Goal: Complete application form: Complete application form

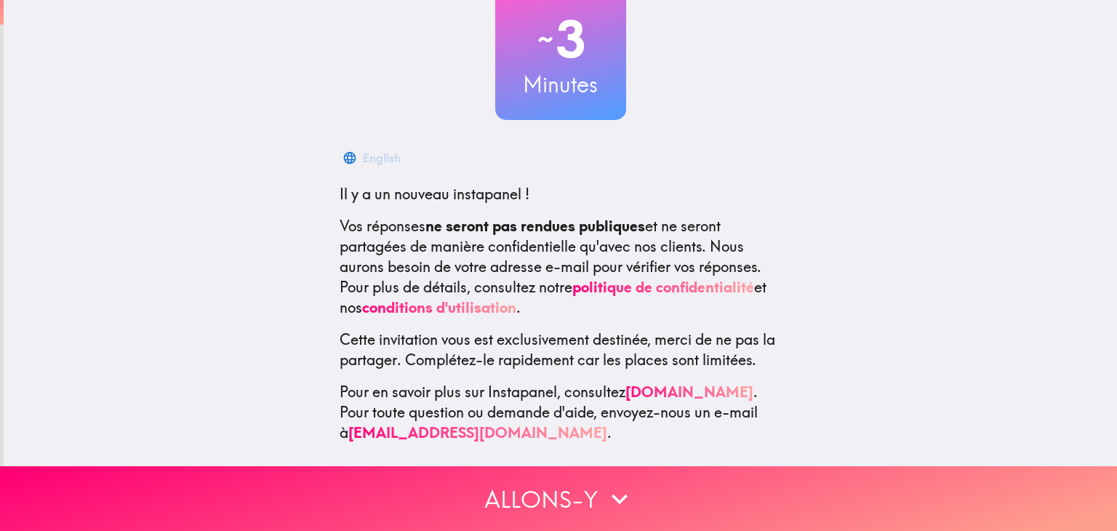
scroll to position [115, 0]
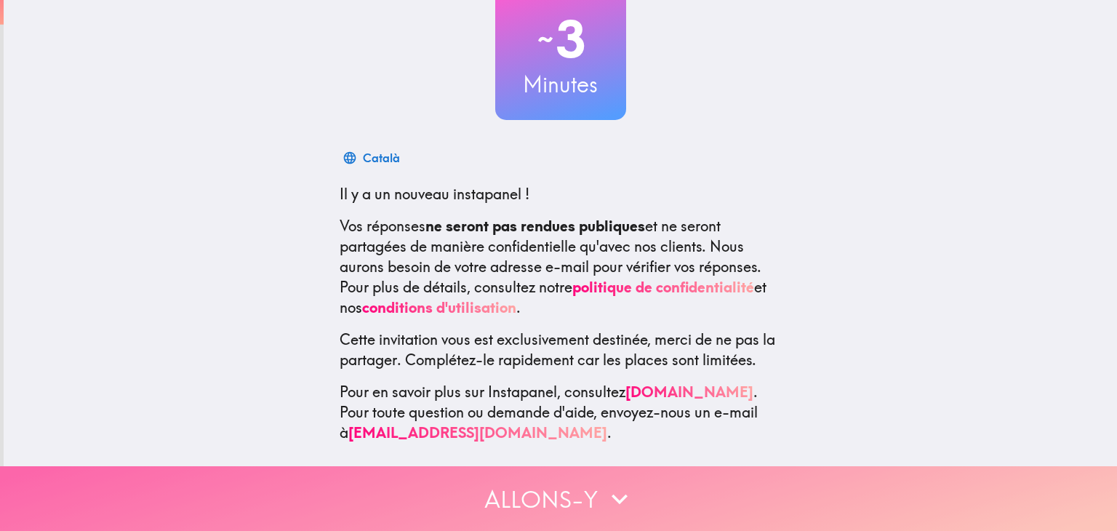
click at [540, 482] on button "Allons-y" at bounding box center [558, 498] width 1117 height 65
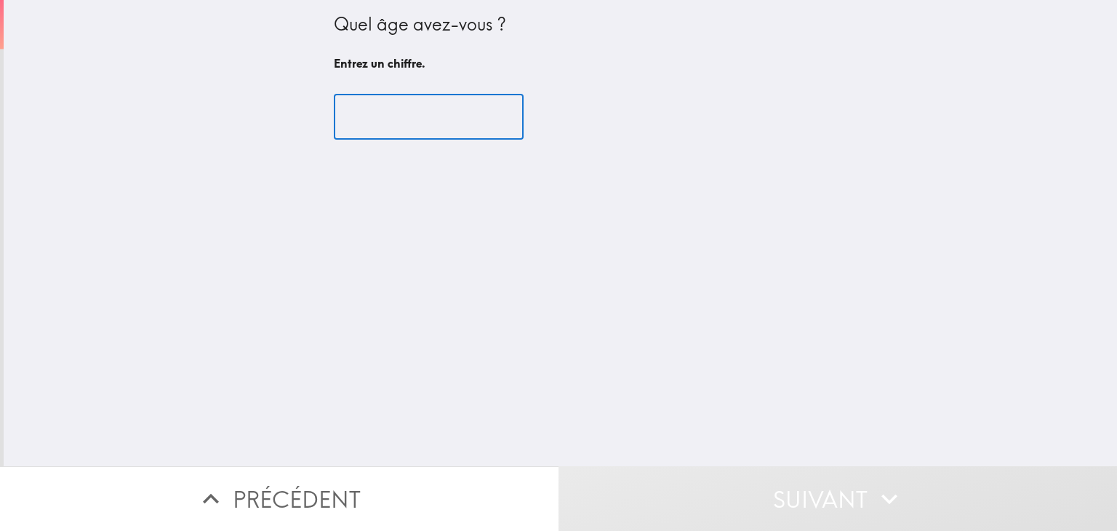
click at [389, 132] on input "number" at bounding box center [429, 117] width 190 height 45
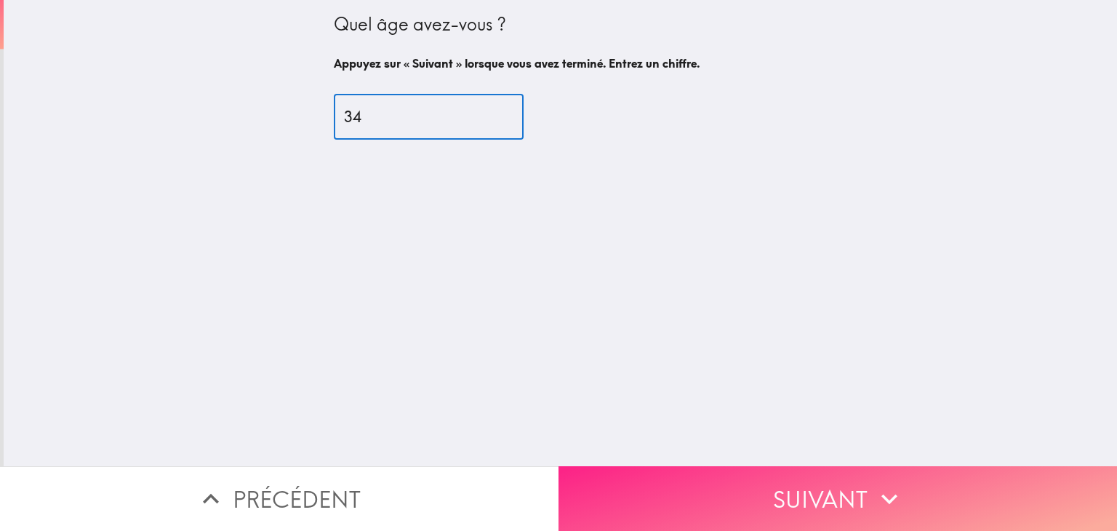
type input "34"
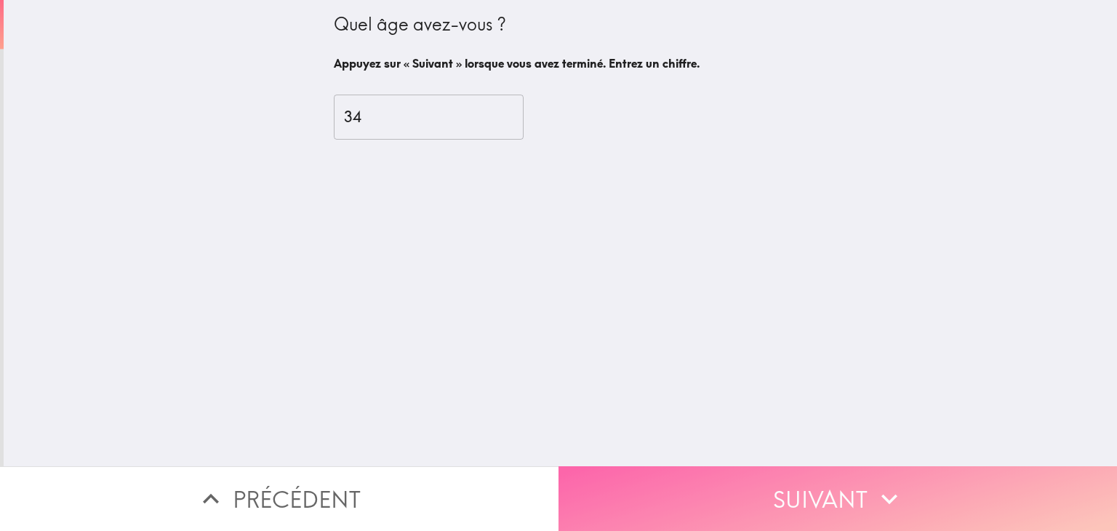
click at [695, 476] on button "Suivant" at bounding box center [838, 498] width 559 height 65
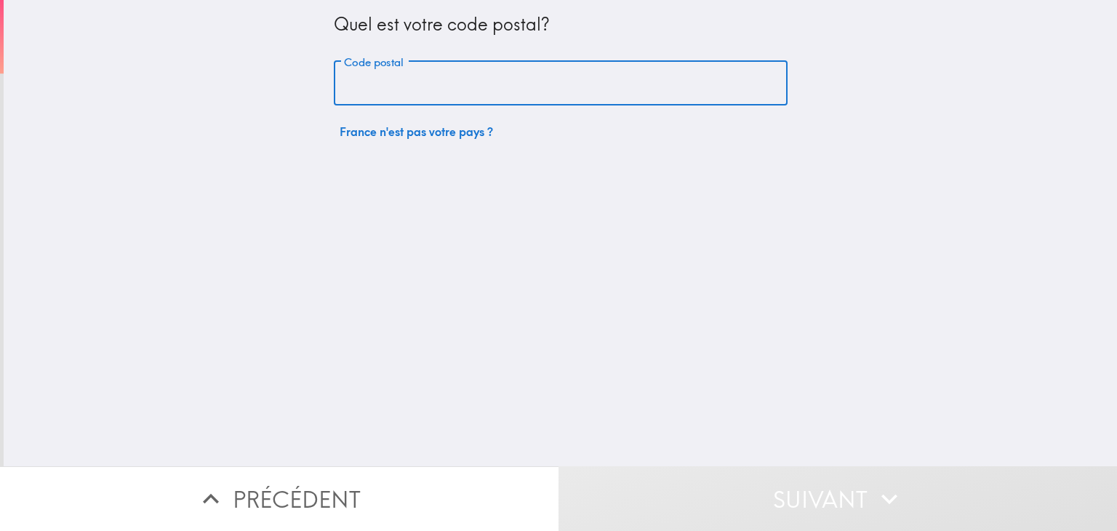
click at [403, 96] on input "Code postal" at bounding box center [561, 83] width 454 height 45
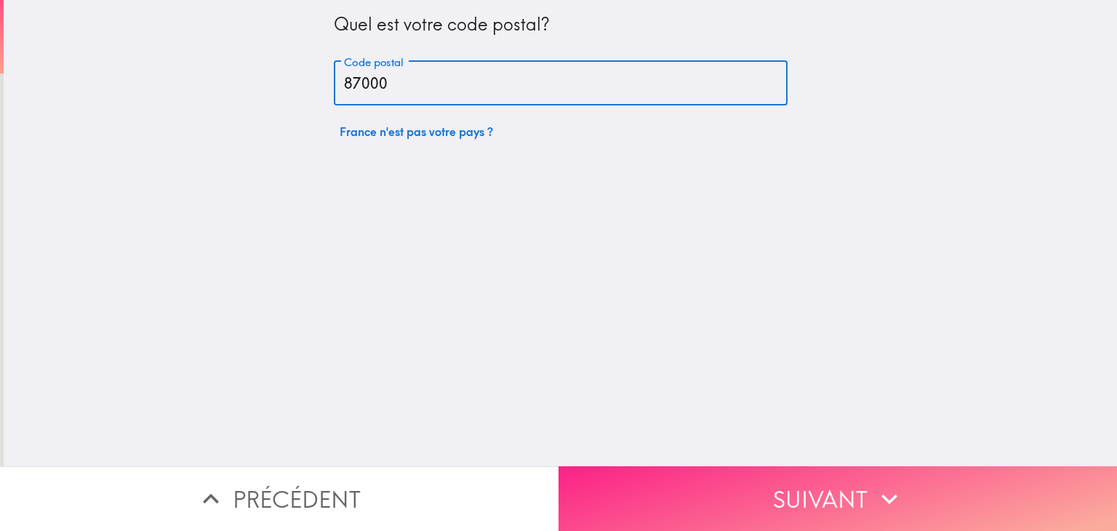
type input "87000"
click at [666, 508] on button "Suivant" at bounding box center [838, 498] width 559 height 65
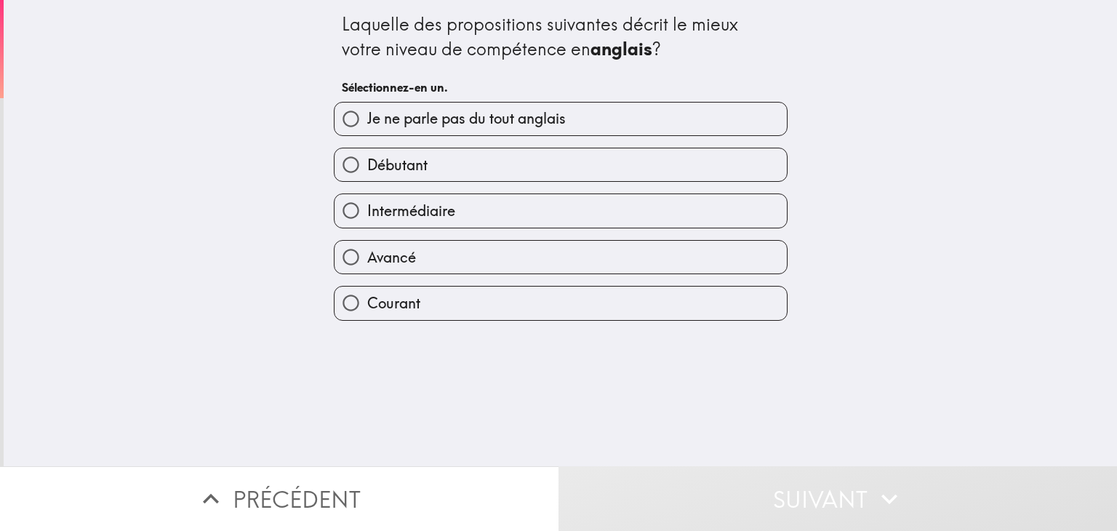
click at [338, 209] on input "Intermédiaire" at bounding box center [351, 210] width 33 height 33
radio input "true"
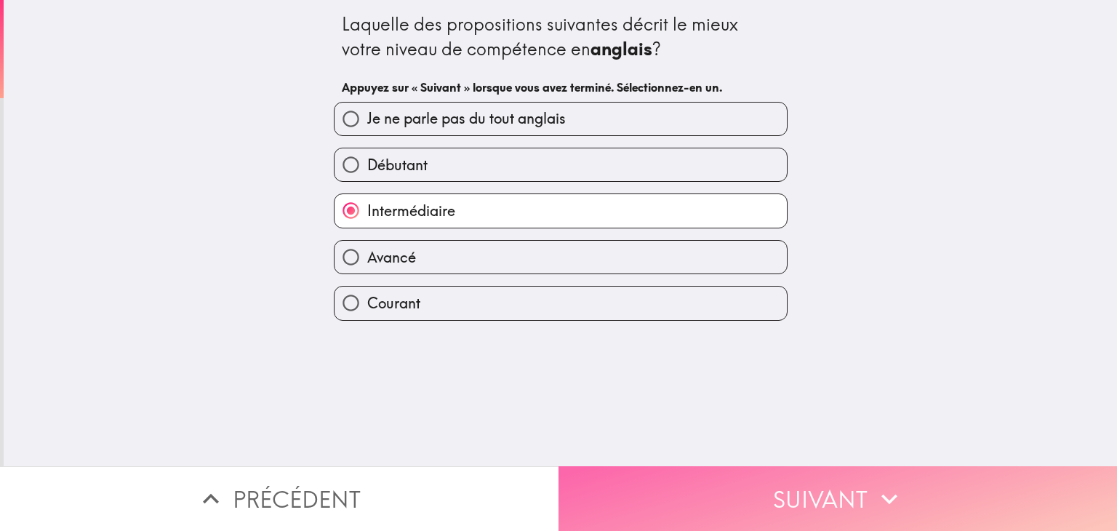
click at [705, 471] on button "Suivant" at bounding box center [838, 498] width 559 height 65
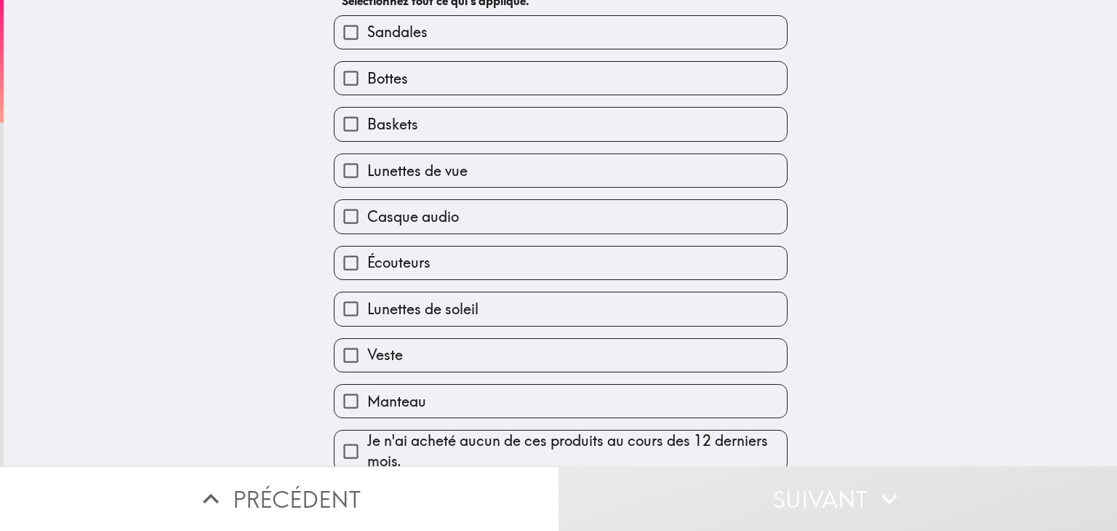
scroll to position [87, 0]
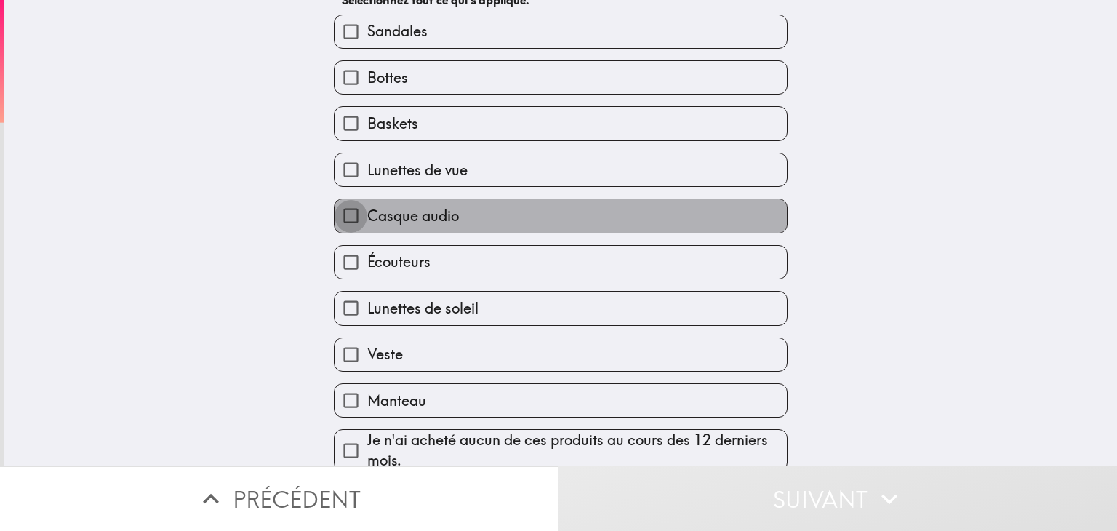
click at [342, 215] on input "Casque audio" at bounding box center [351, 215] width 33 height 33
checkbox input "true"
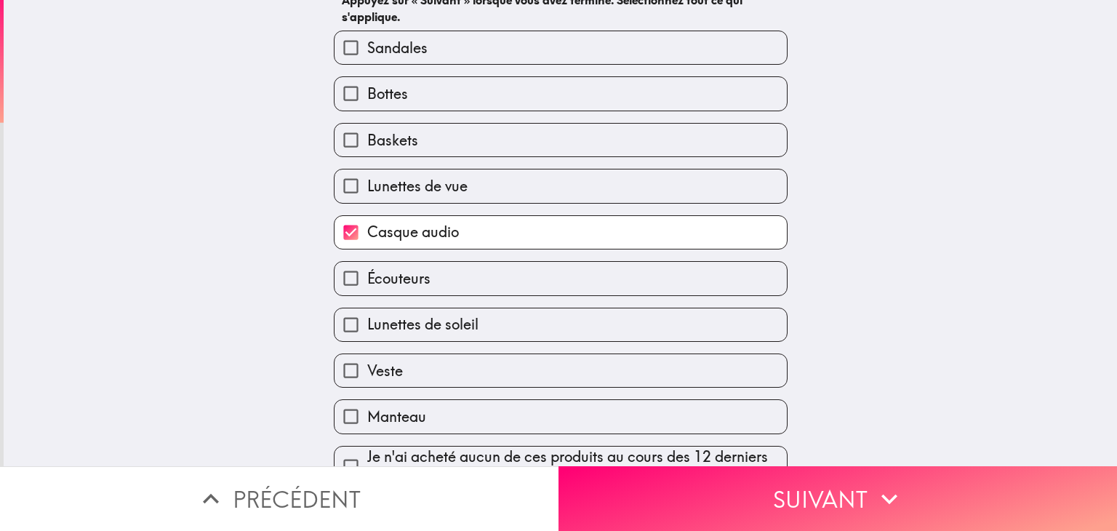
click at [359, 308] on label "Lunettes de soleil" at bounding box center [561, 324] width 452 height 33
click at [359, 308] on input "Lunettes de soleil" at bounding box center [351, 324] width 33 height 33
checkbox input "true"
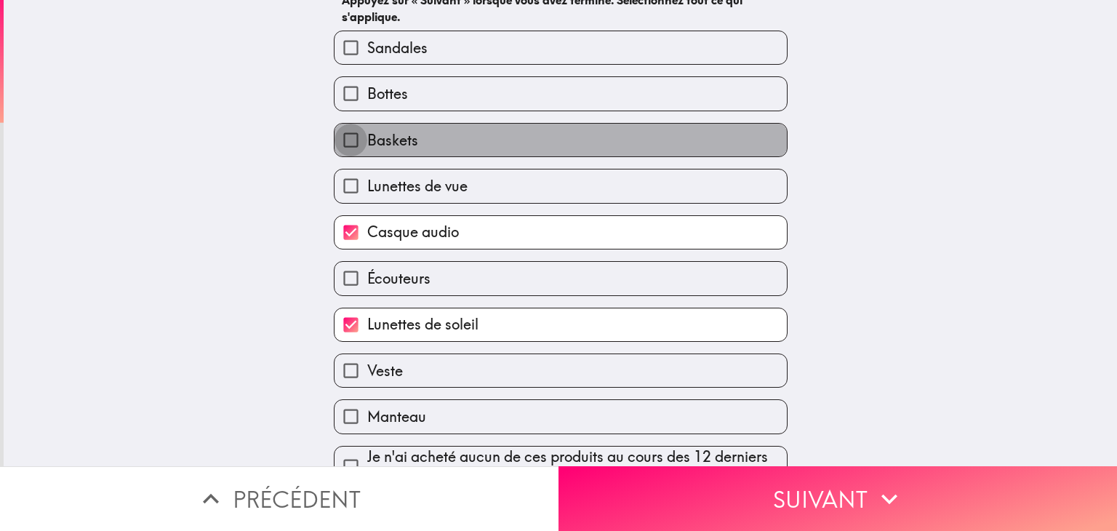
click at [344, 148] on input "Baskets" at bounding box center [351, 140] width 33 height 33
checkbox input "true"
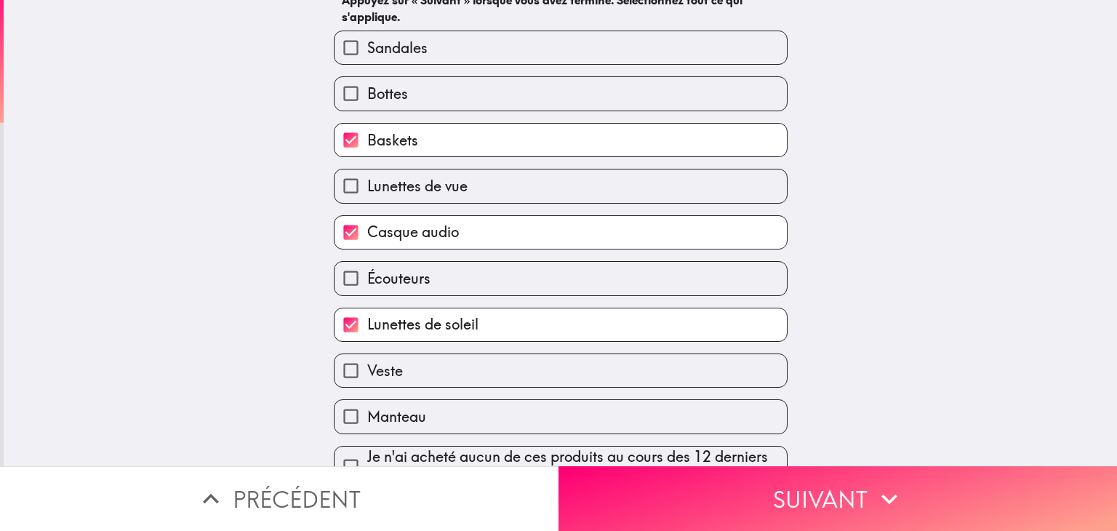
scroll to position [117, 0]
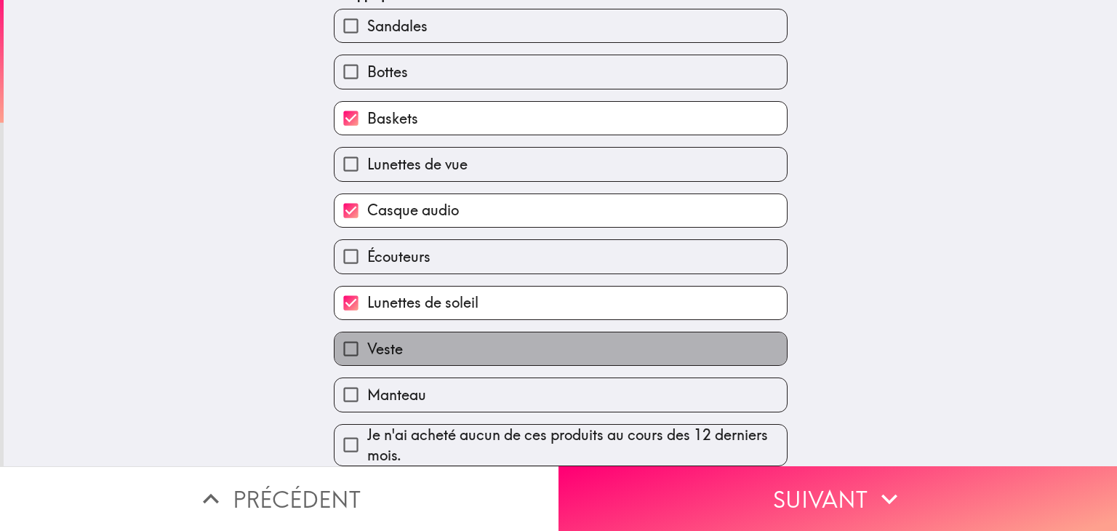
click at [367, 339] on span "Veste" at bounding box center [385, 349] width 36 height 20
click at [356, 336] on input "Veste" at bounding box center [351, 348] width 33 height 33
checkbox input "true"
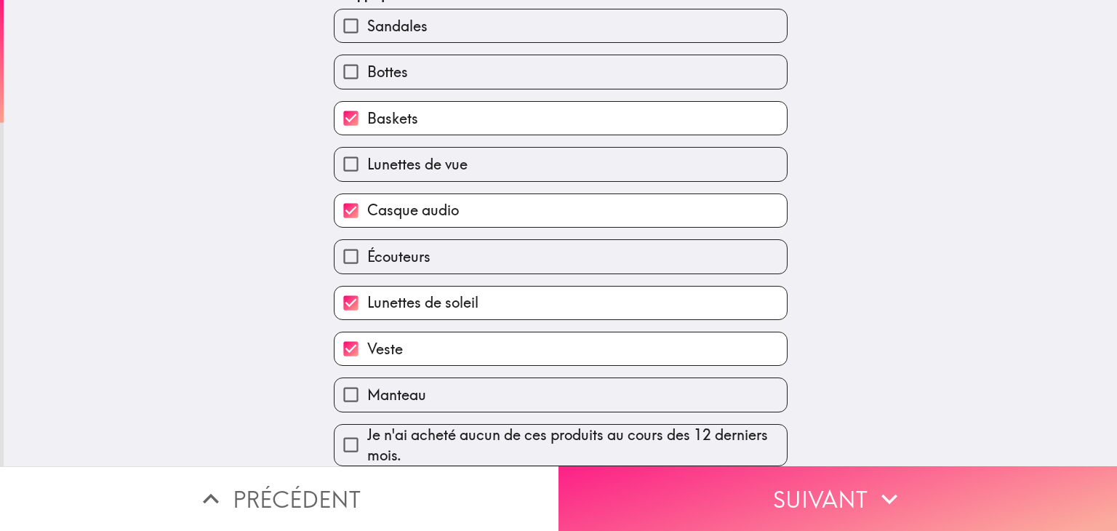
click at [712, 482] on button "Suivant" at bounding box center [838, 498] width 559 height 65
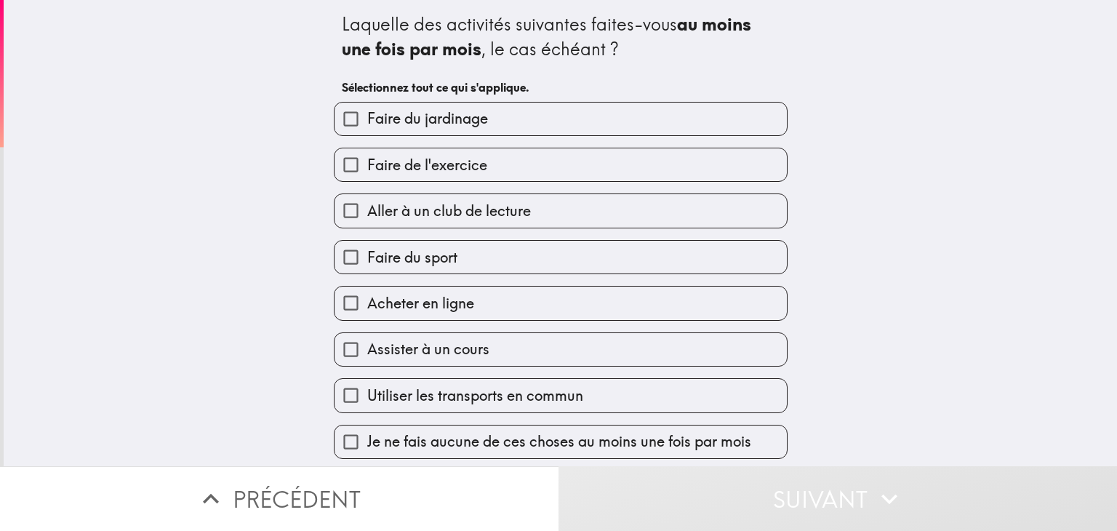
scroll to position [1, 0]
click at [341, 162] on input "Faire de l'exercice" at bounding box center [351, 164] width 33 height 33
checkbox input "true"
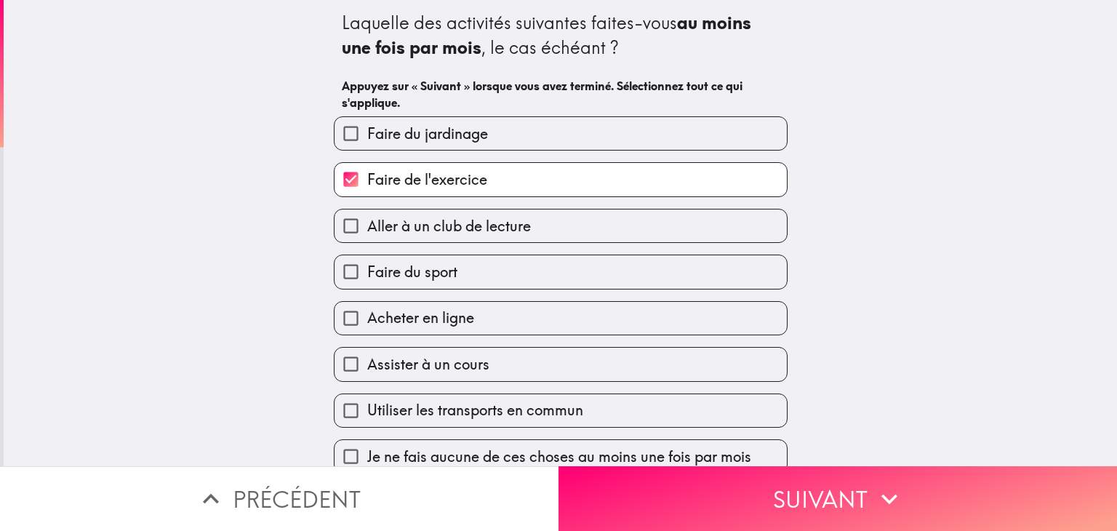
click at [367, 271] on span "Faire du sport" at bounding box center [412, 272] width 90 height 20
click at [362, 271] on input "Faire du sport" at bounding box center [351, 271] width 33 height 33
checkbox input "true"
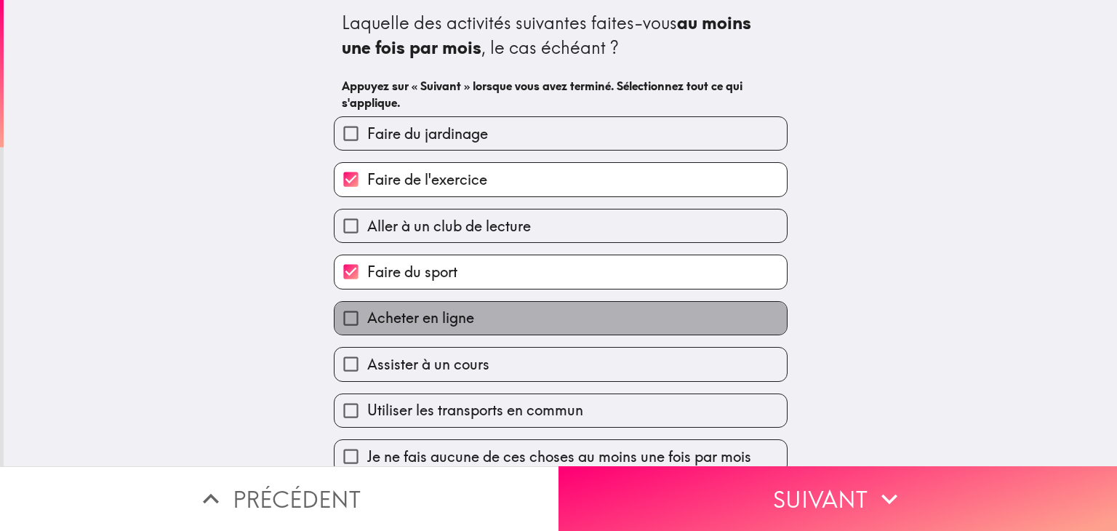
click at [375, 330] on label "Acheter en ligne" at bounding box center [561, 318] width 452 height 33
click at [367, 330] on input "Acheter en ligne" at bounding box center [351, 318] width 33 height 33
checkbox input "true"
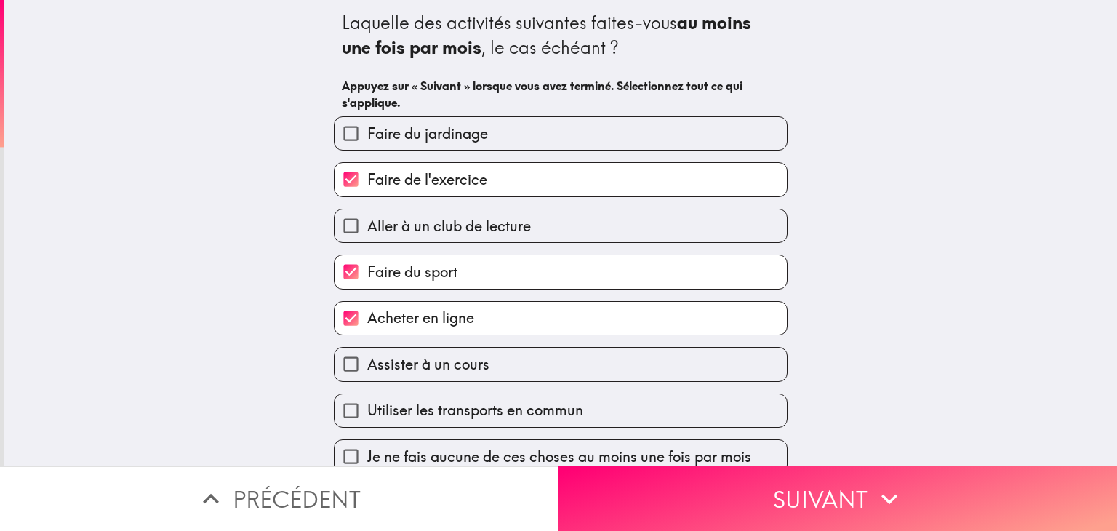
scroll to position [17, 0]
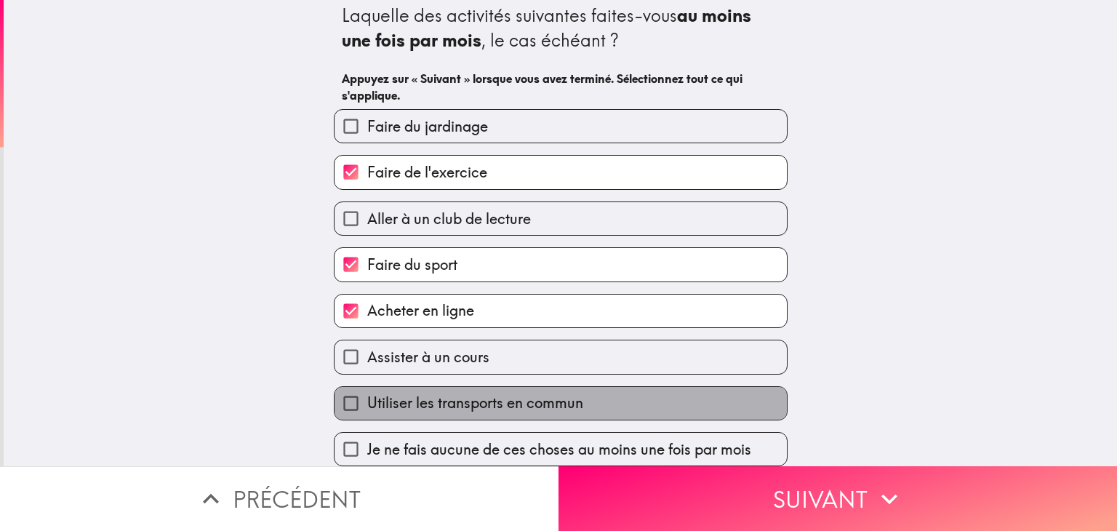
click at [404, 397] on span "Utiliser les transports en commun" at bounding box center [475, 403] width 216 height 20
click at [367, 397] on input "Utiliser les transports en commun" at bounding box center [351, 403] width 33 height 33
checkbox input "true"
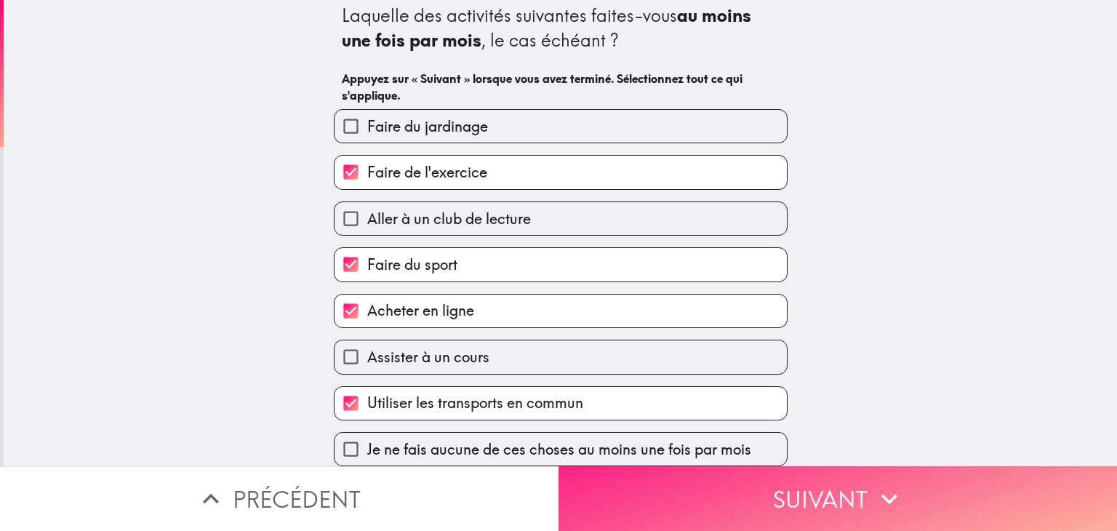
click at [652, 472] on button "Suivant" at bounding box center [838, 498] width 559 height 65
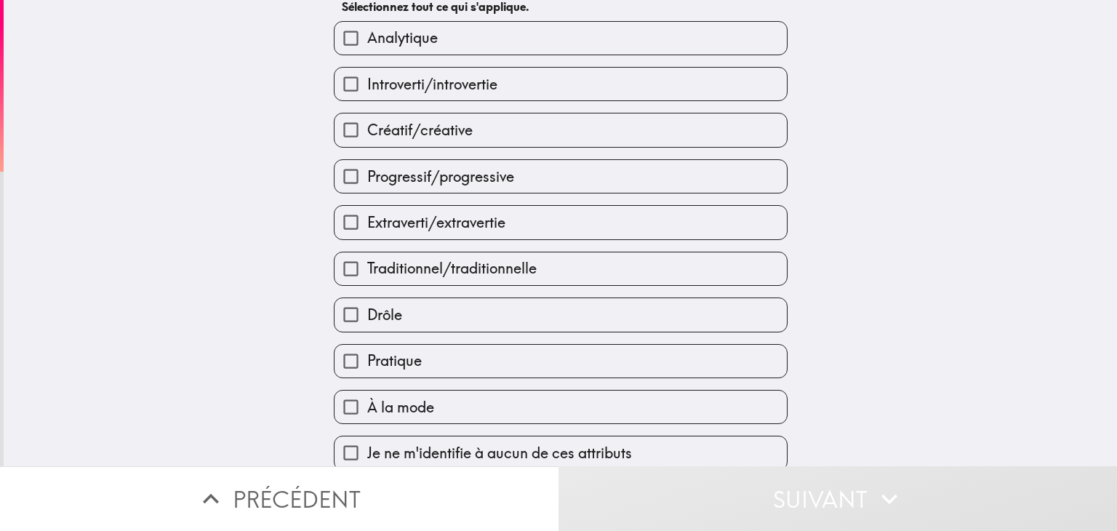
scroll to position [84, 0]
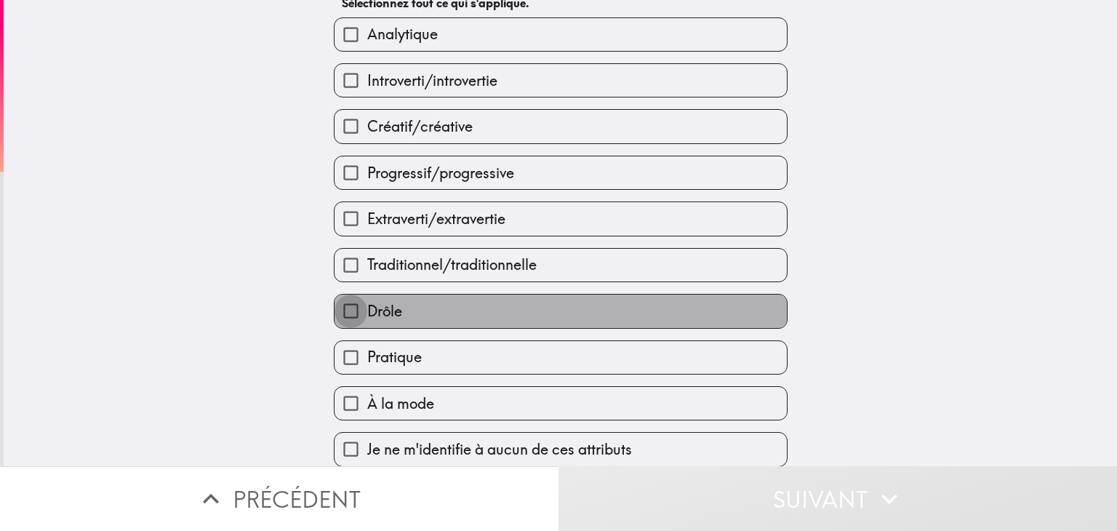
click at [338, 298] on input "Drôle" at bounding box center [351, 311] width 33 height 33
checkbox input "true"
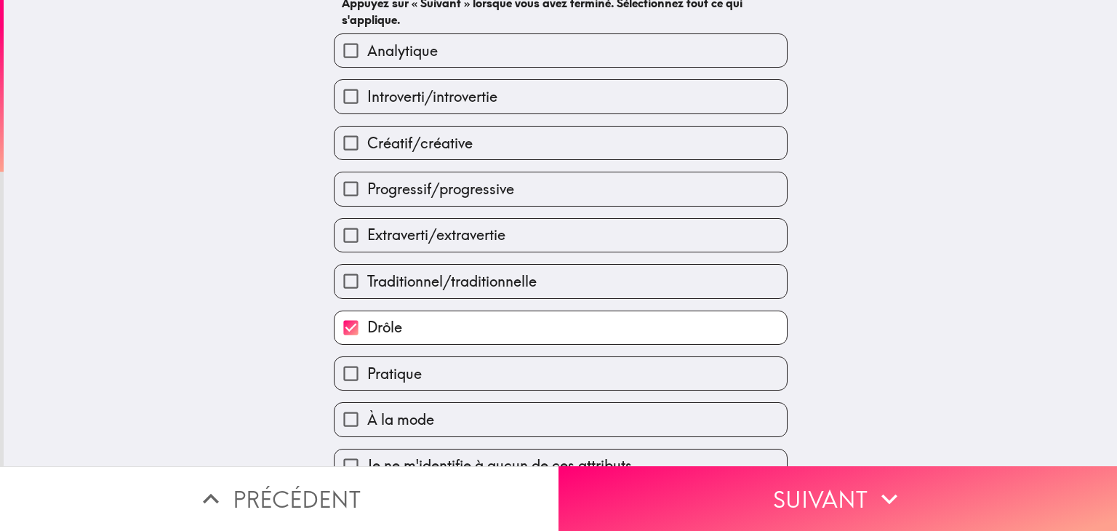
click at [345, 59] on input "Analytique" at bounding box center [351, 50] width 33 height 33
checkbox input "true"
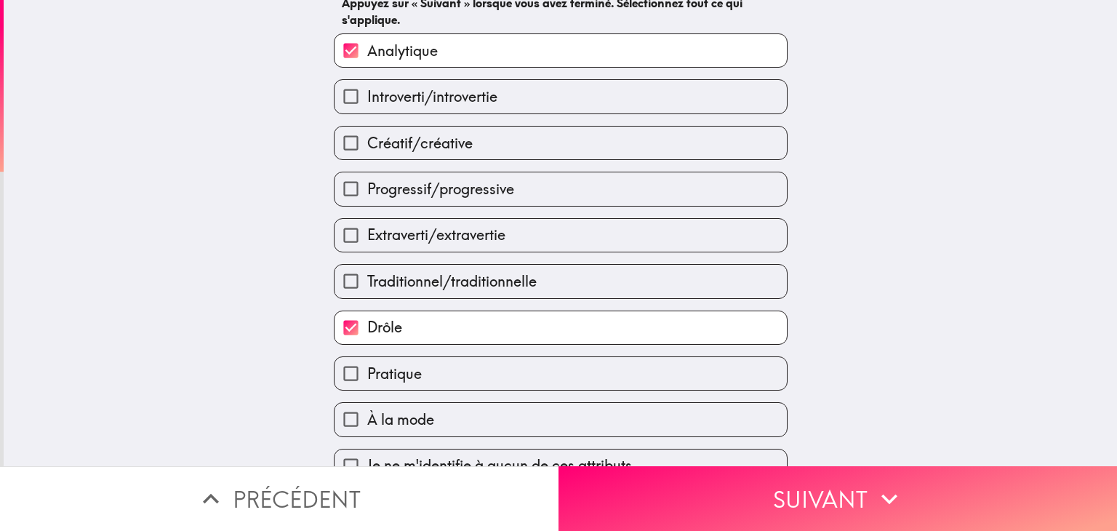
click at [330, 114] on div "Créatif/créative" at bounding box center [555, 137] width 466 height 46
click at [335, 129] on input "Créatif/créative" at bounding box center [351, 143] width 33 height 33
checkbox input "true"
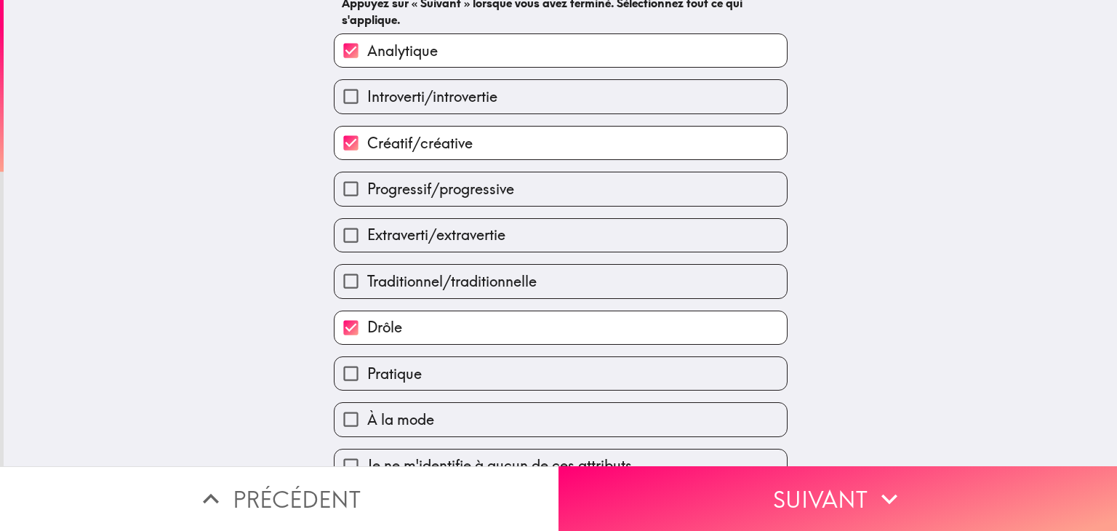
click at [335, 193] on input "Progressif/progressive" at bounding box center [351, 188] width 33 height 33
checkbox input "true"
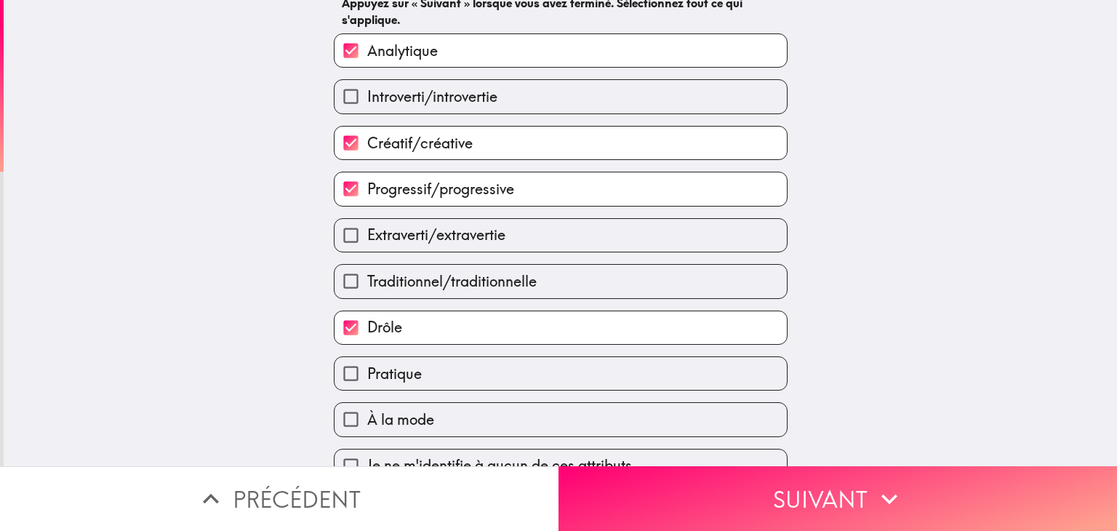
scroll to position [109, 0]
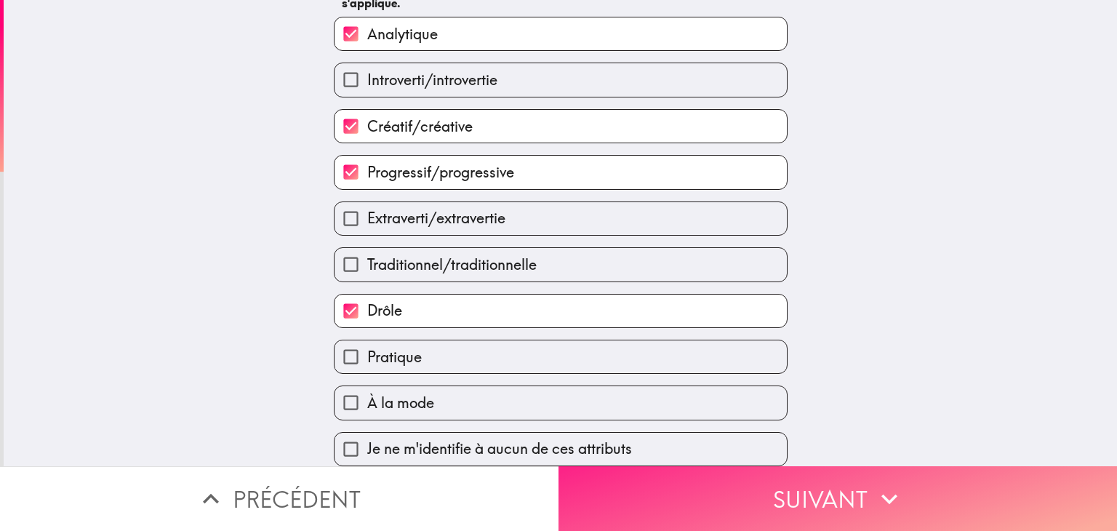
click at [758, 506] on button "Suivant" at bounding box center [838, 498] width 559 height 65
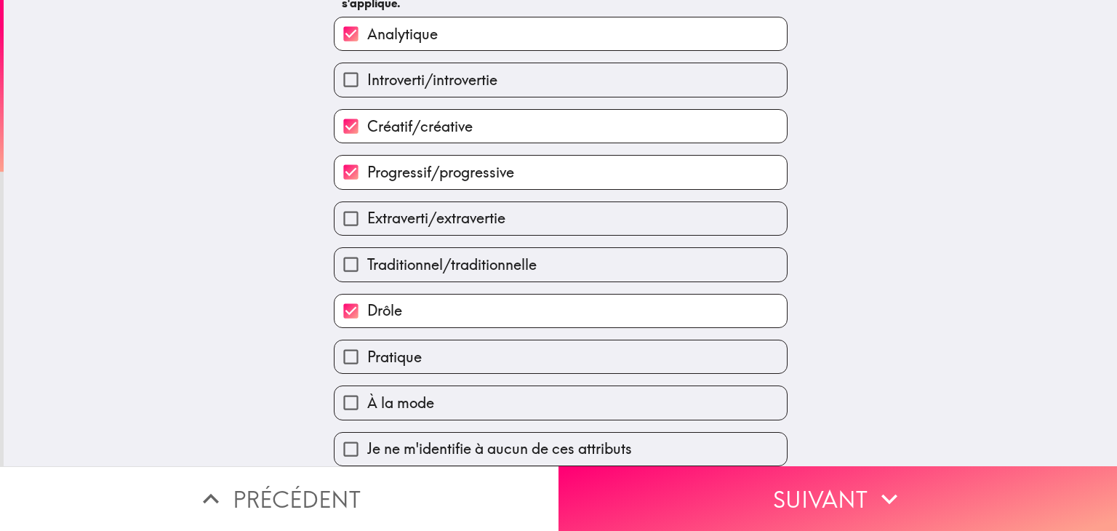
scroll to position [0, 0]
